Goal: Complete application form

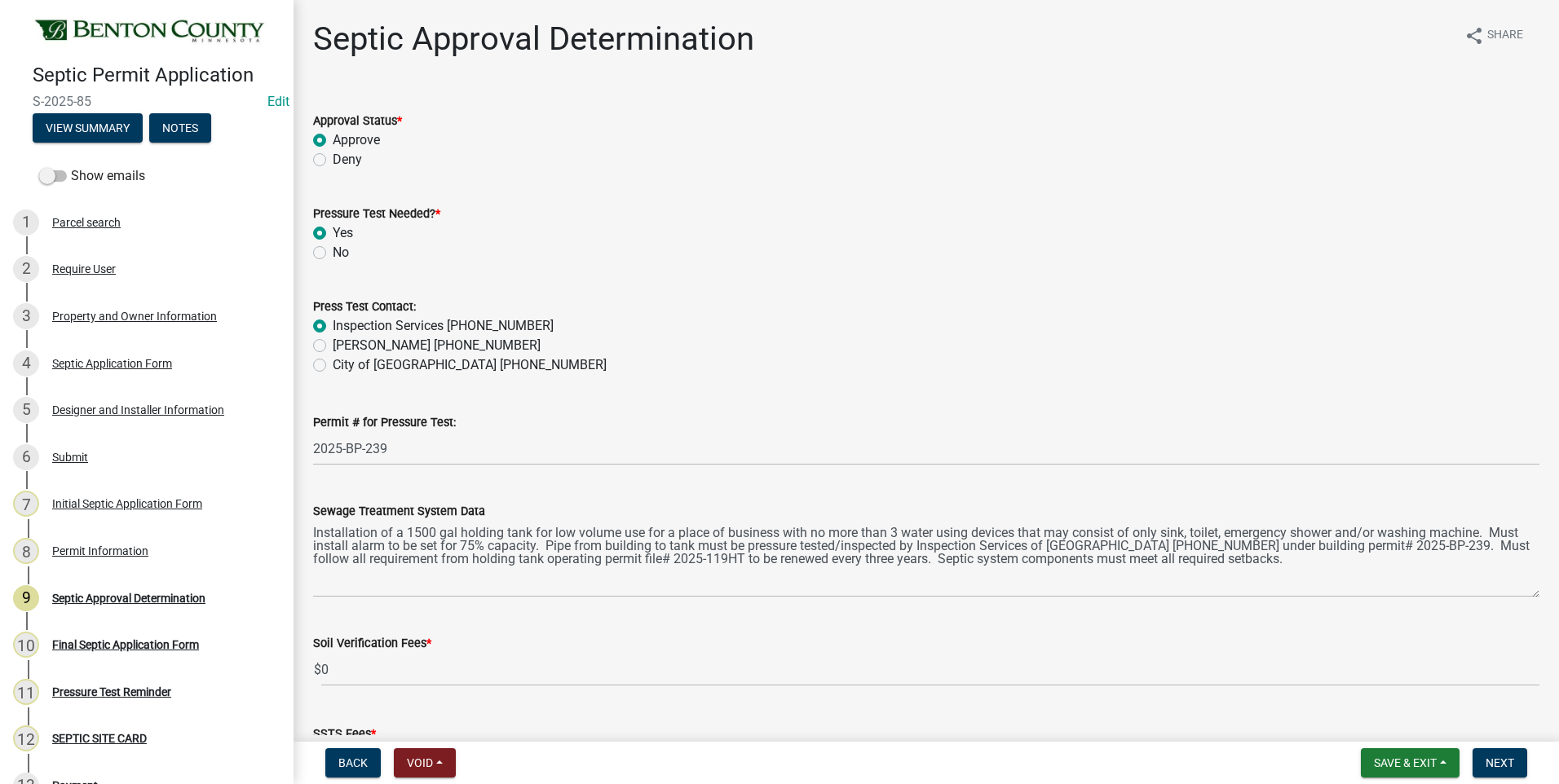
select select "d675f826-2bf1-4ce2-9ebe-43c1842a6c70"
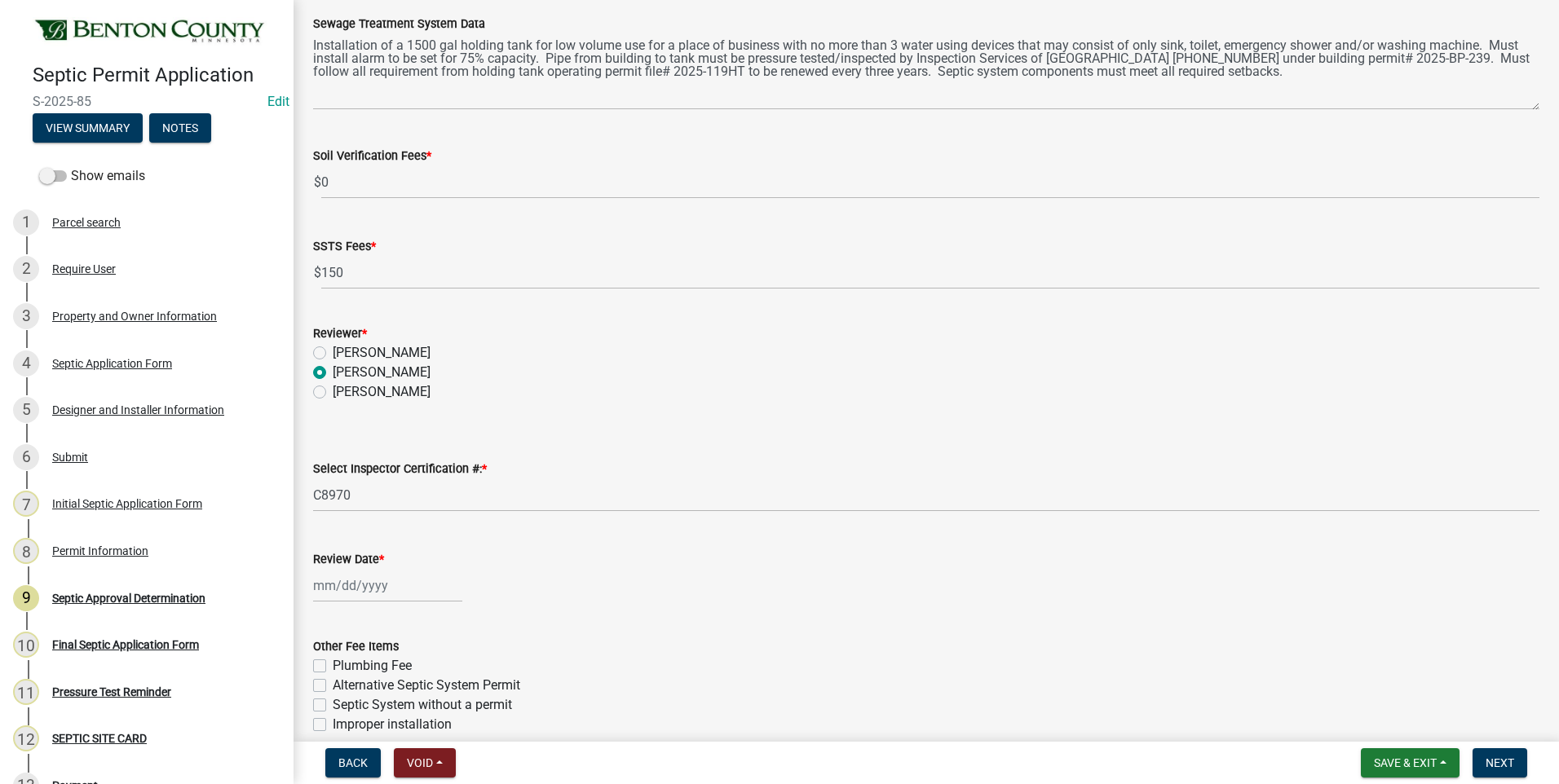
scroll to position [489, 0]
click at [359, 583] on div at bounding box center [388, 583] width 149 height 34
select select "10"
select select "2025"
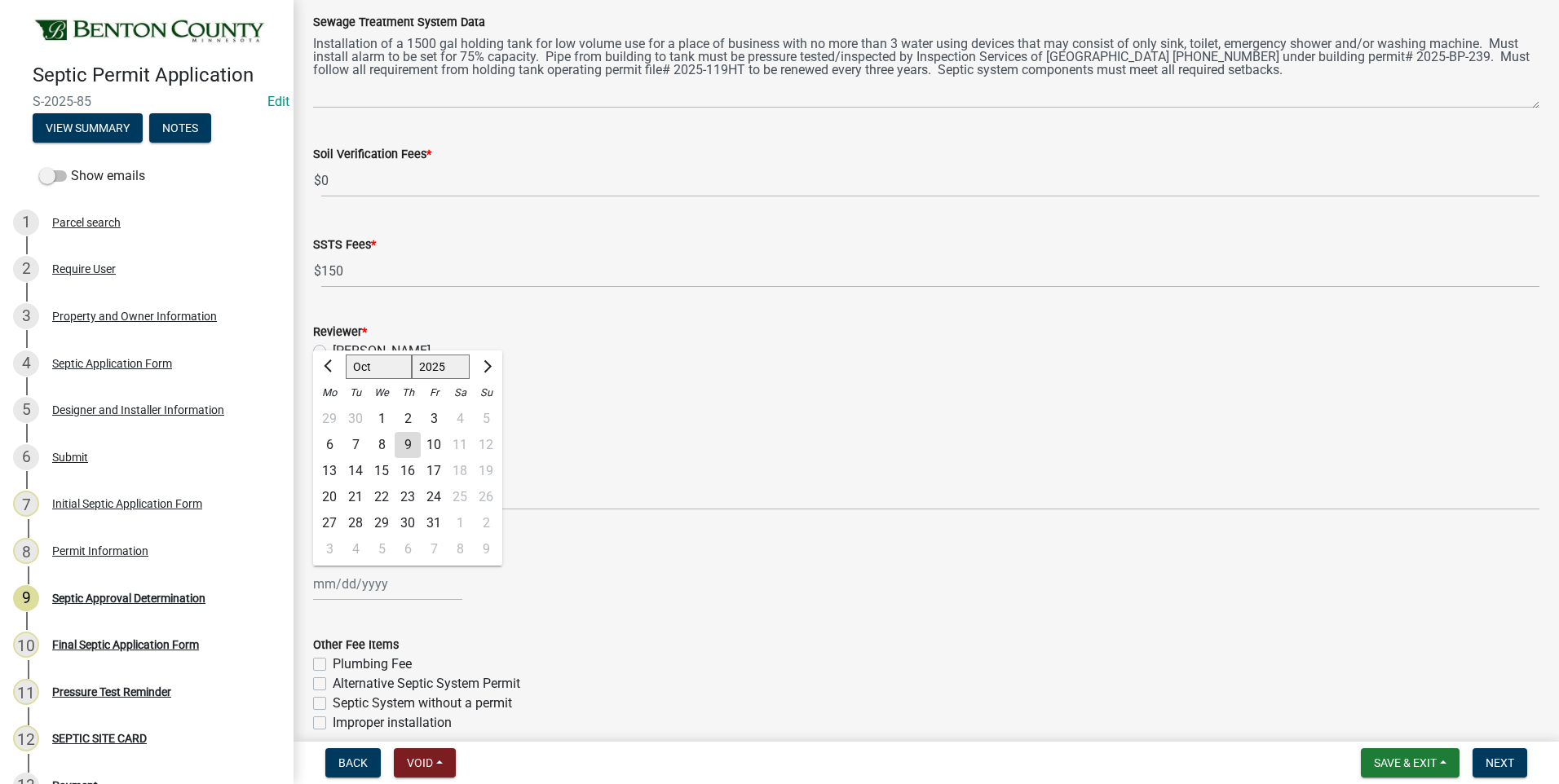
click at [384, 444] on div "8" at bounding box center [381, 445] width 26 height 26
type input "[DATE]"
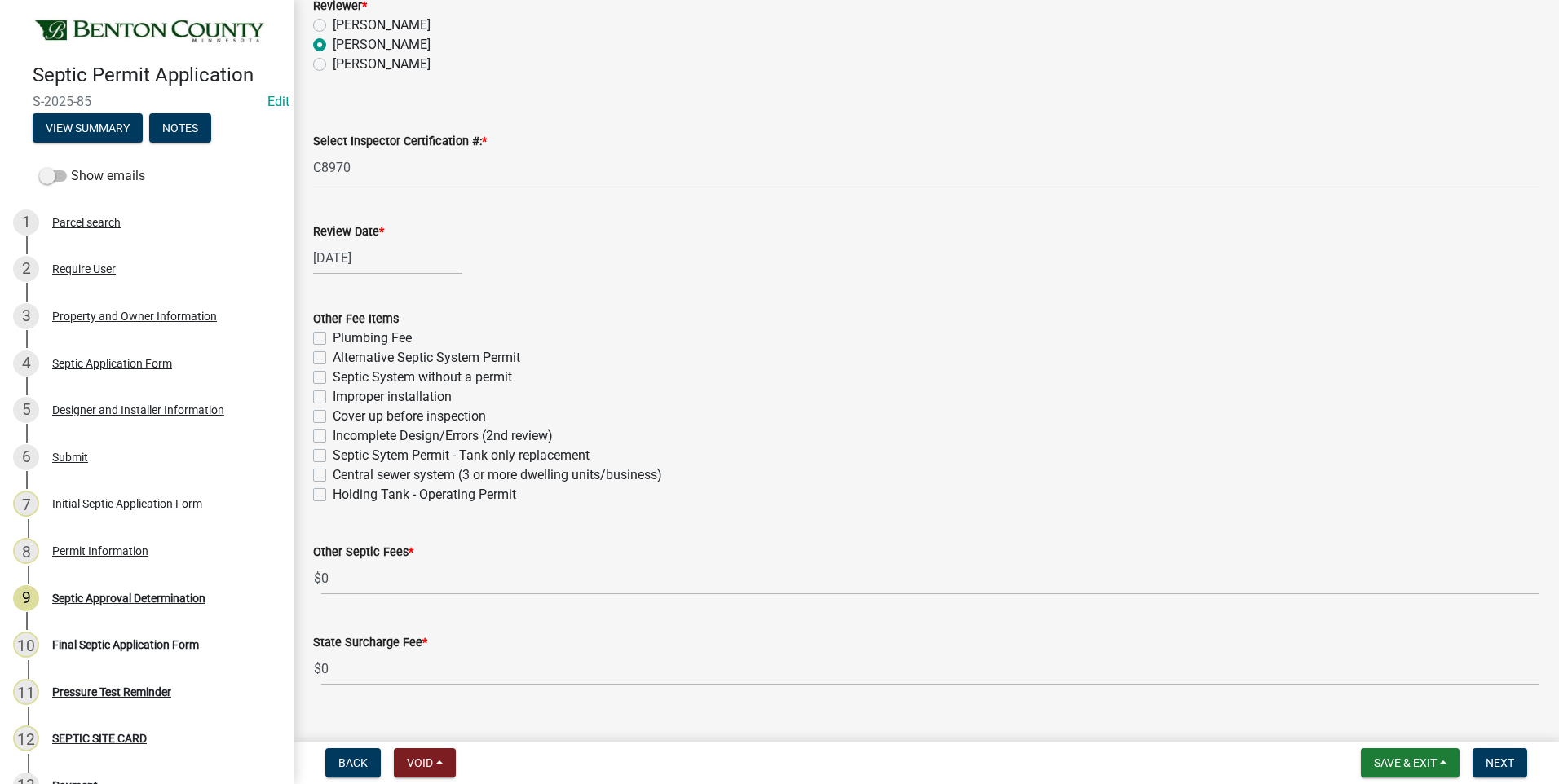
scroll to position [844, 0]
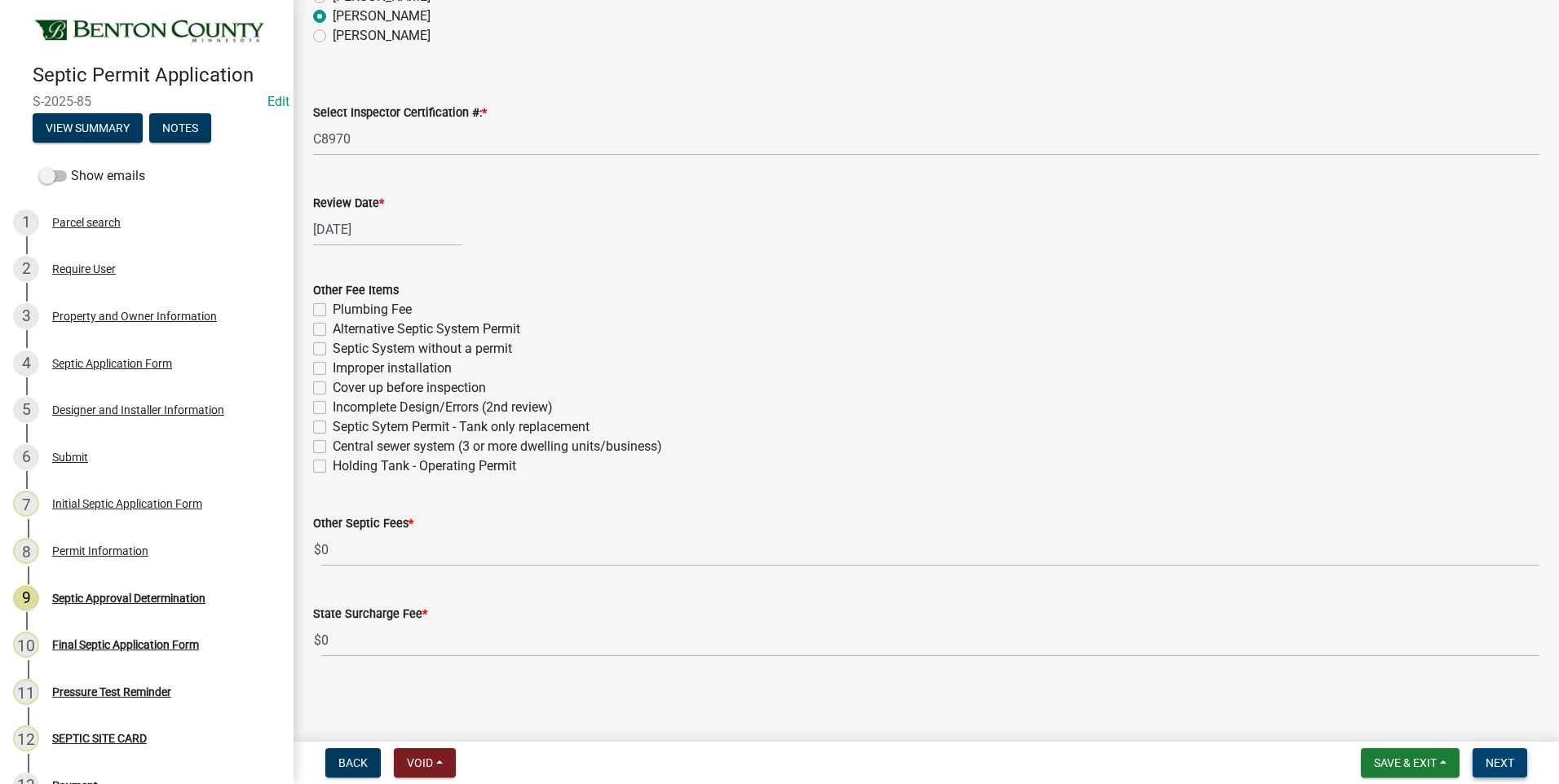
click at [1505, 763] on span "Next" at bounding box center [1499, 763] width 29 height 13
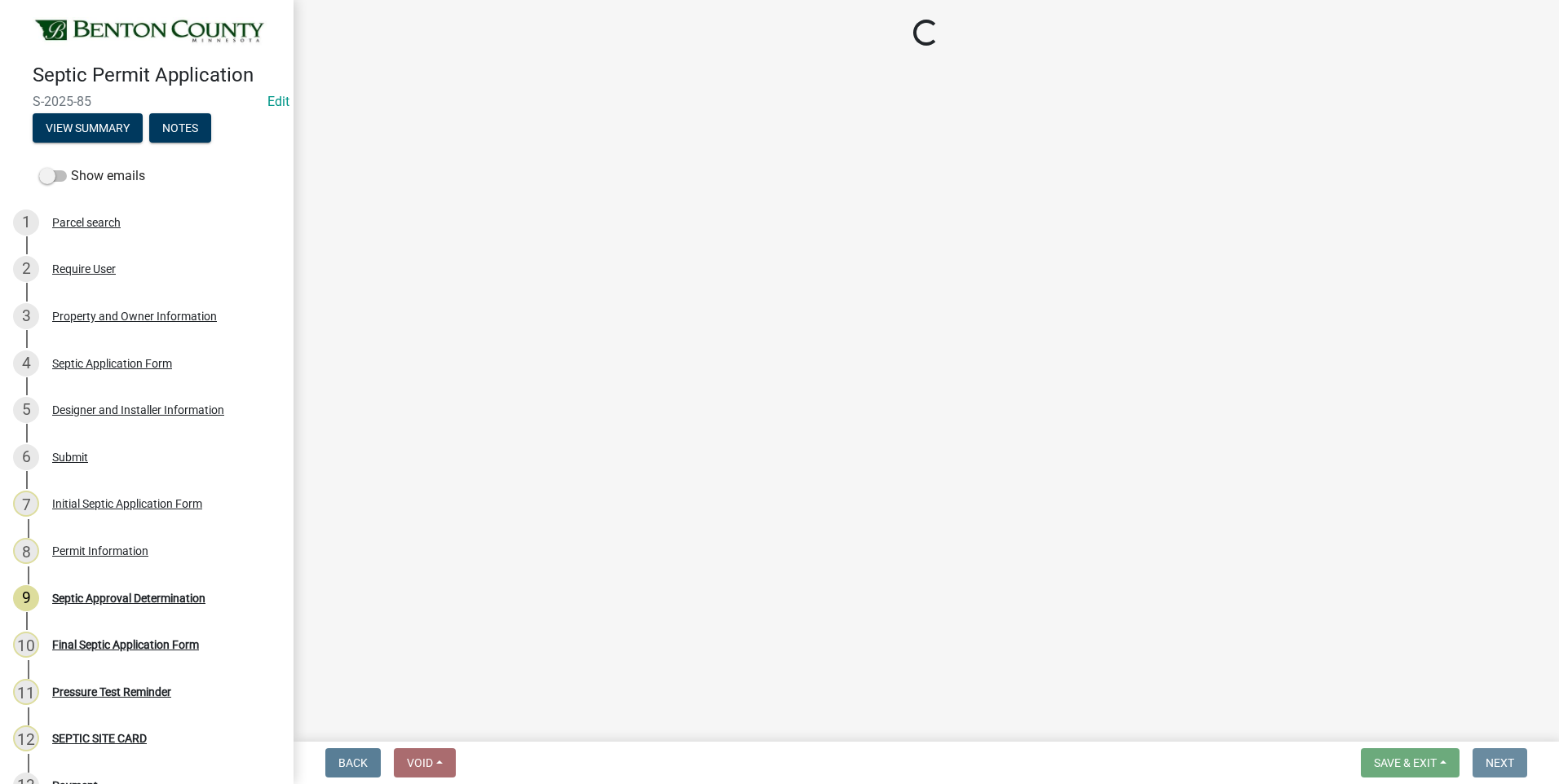
scroll to position [0, 0]
select select "3: 3"
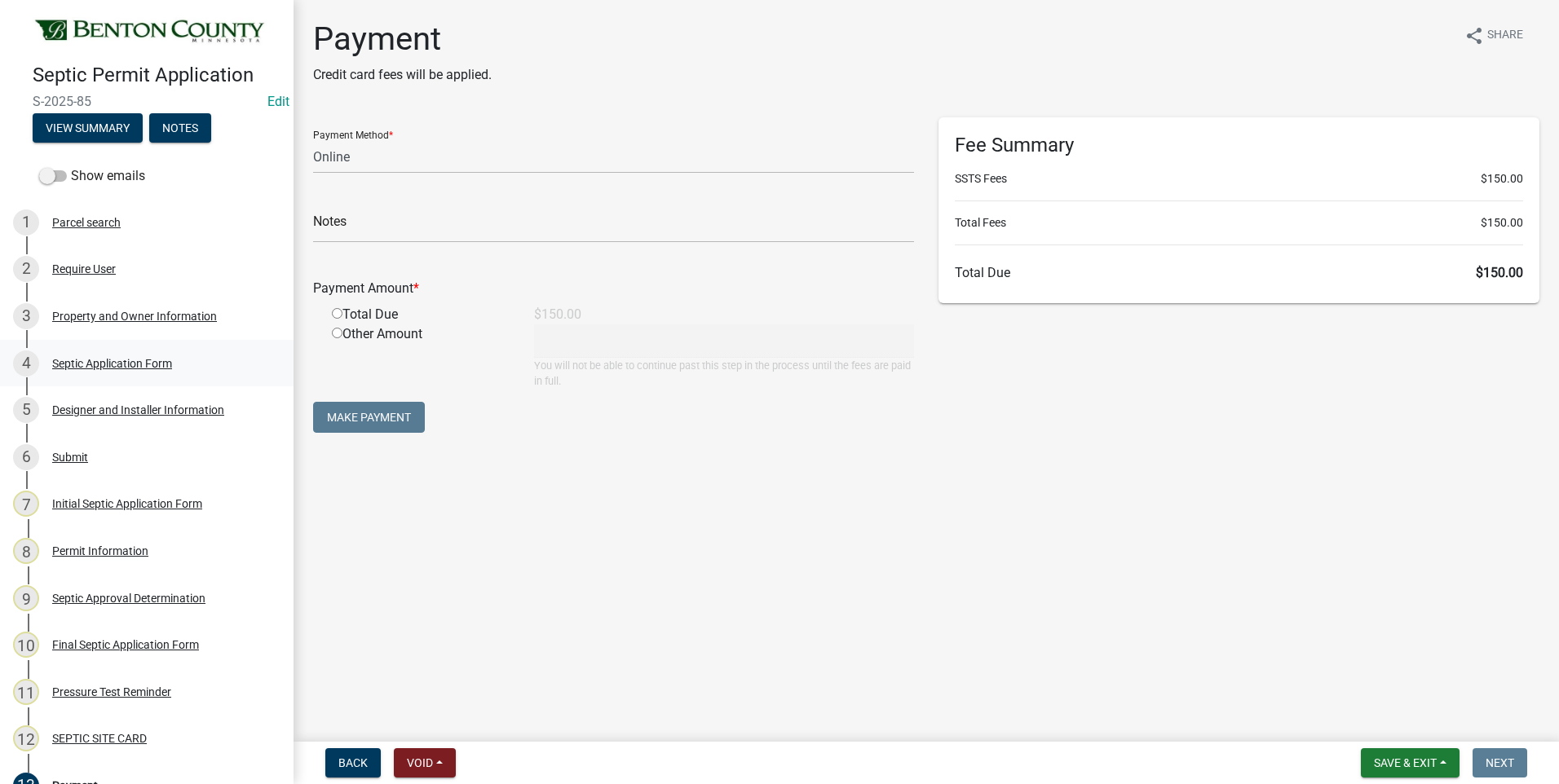
click at [79, 363] on div "Septic Application Form" at bounding box center [112, 363] width 119 height 11
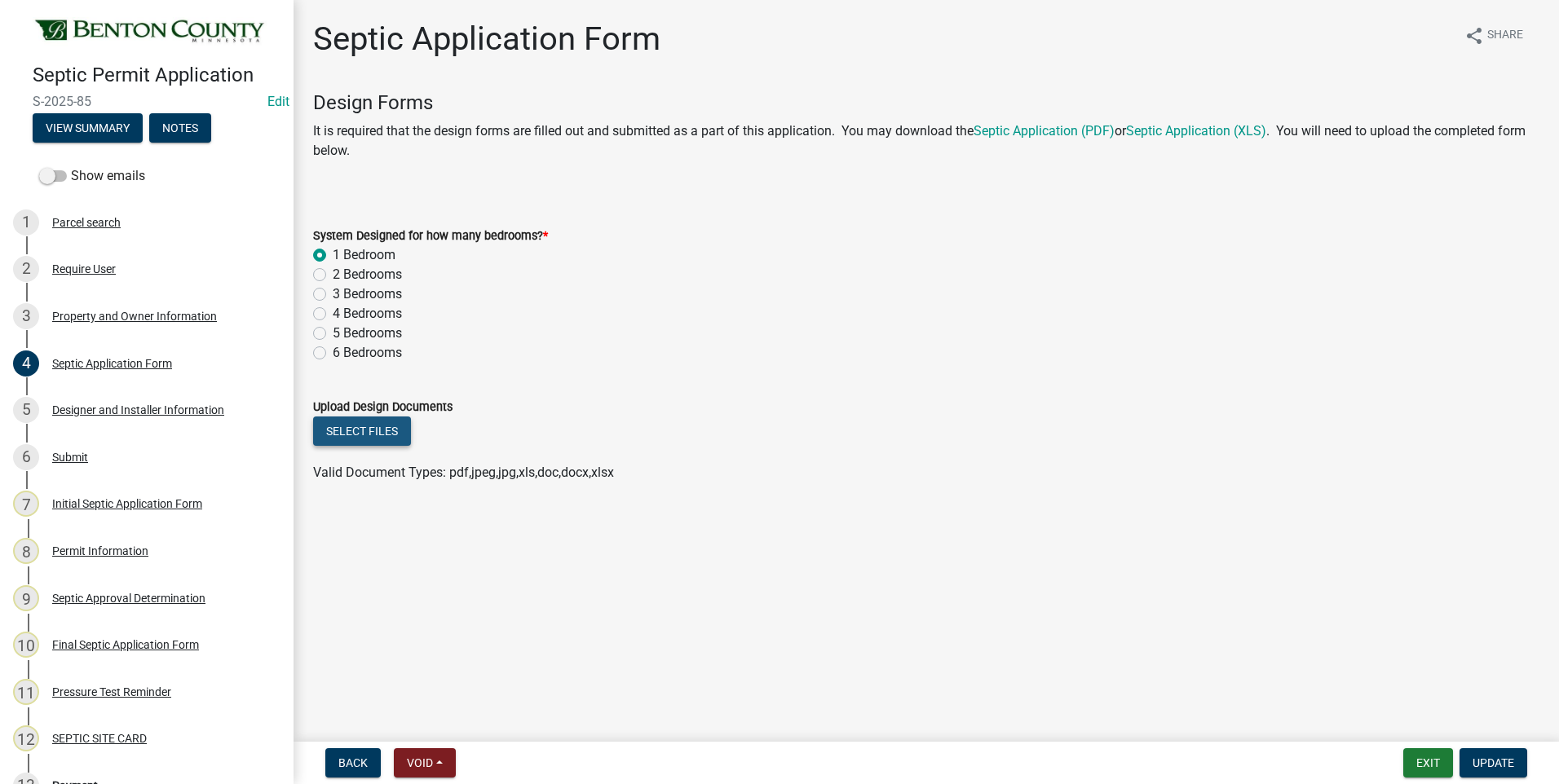
click at [373, 427] on button "Select files" at bounding box center [363, 431] width 98 height 29
click at [349, 435] on button "Select files" at bounding box center [363, 431] width 98 height 29
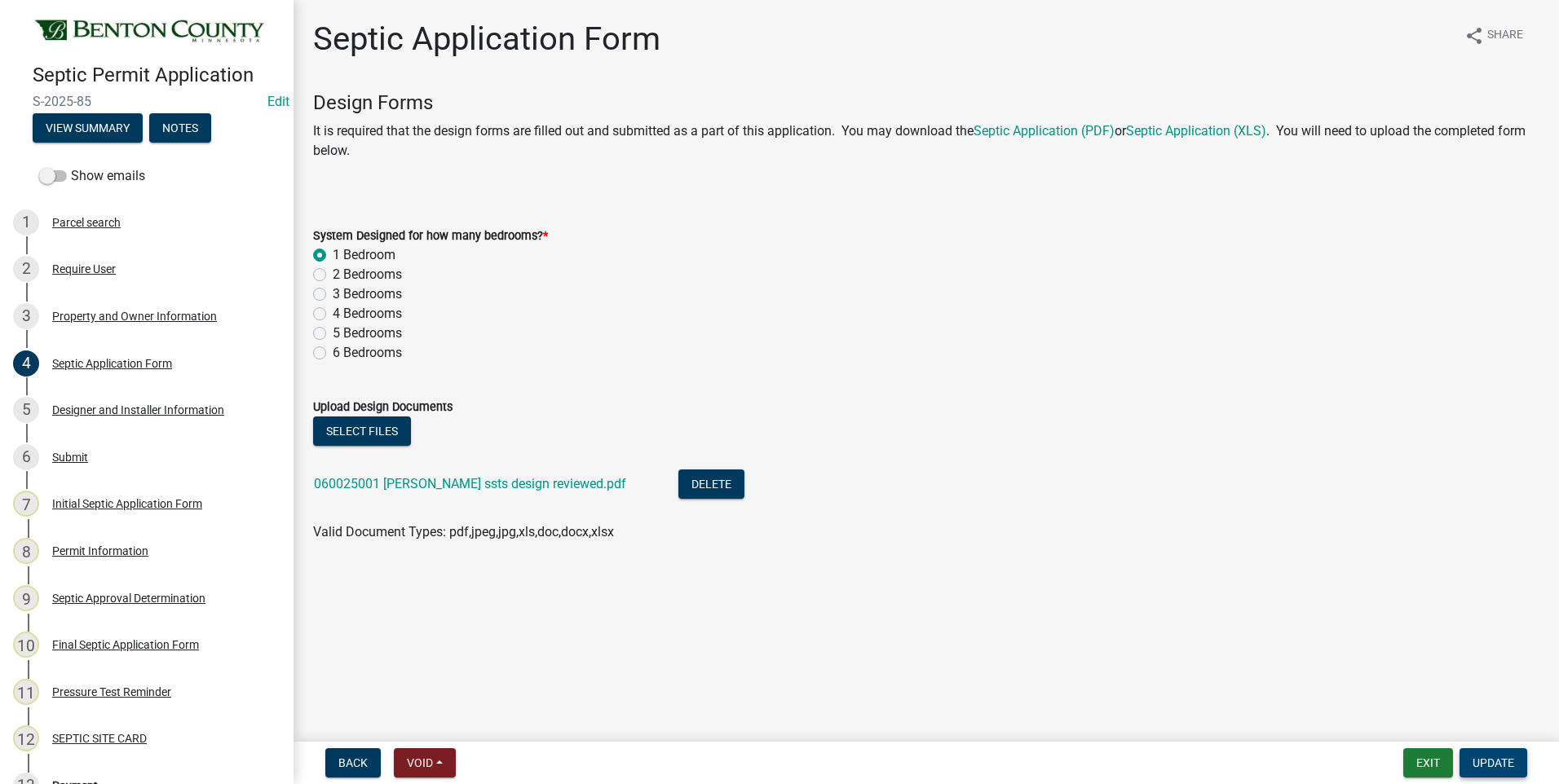
click at [1497, 764] on span "Update" at bounding box center [1493, 763] width 42 height 13
